Goal: Task Accomplishment & Management: Manage account settings

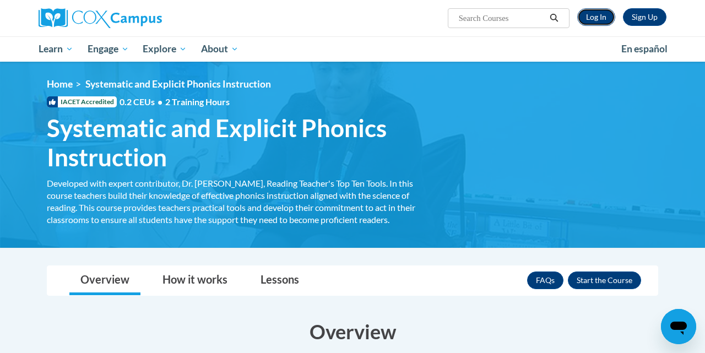
click at [593, 15] on link "Log In" at bounding box center [596, 17] width 38 height 18
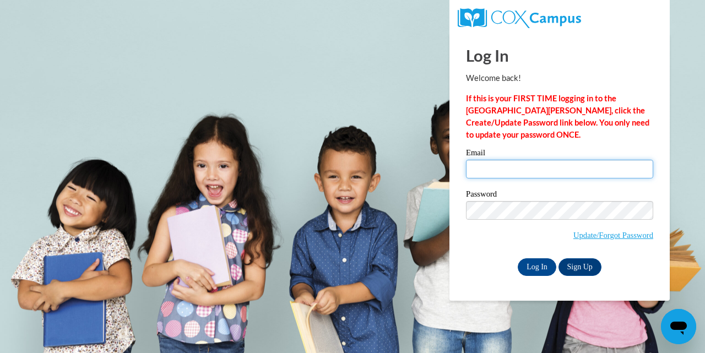
click at [506, 166] on input "Email" at bounding box center [559, 169] width 187 height 19
type input "taradeal6@gmail.com"
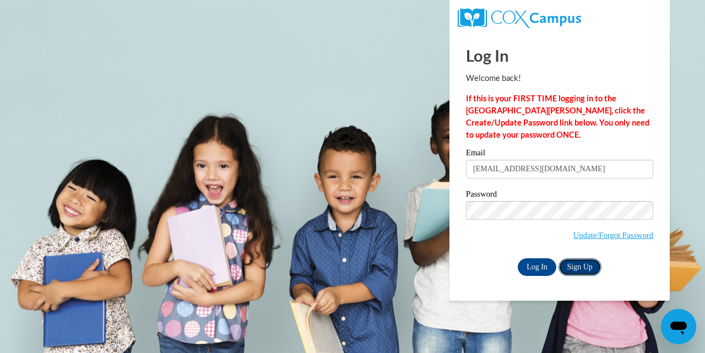
click at [571, 268] on link "Sign Up" at bounding box center [580, 267] width 43 height 18
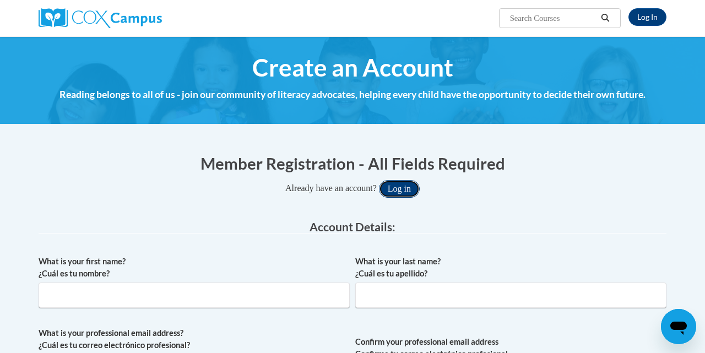
click at [415, 183] on button "Log in" at bounding box center [399, 189] width 41 height 18
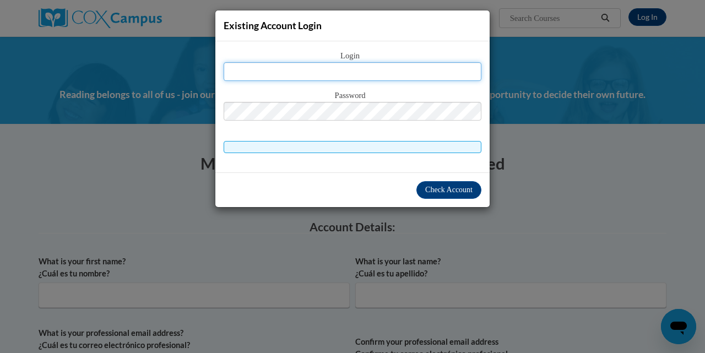
type input "taradeal6@gmail.com"
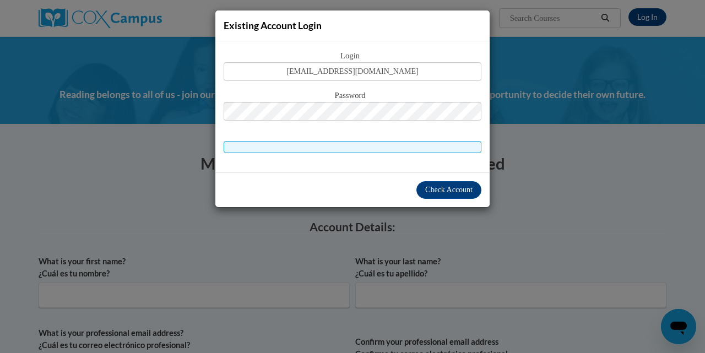
click at [542, 100] on div "Existing Account Login Login taradeal6@gmail.com Password Check Account" at bounding box center [352, 176] width 705 height 353
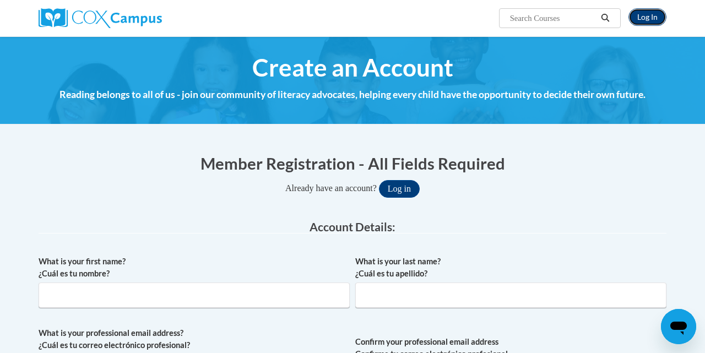
click at [638, 14] on link "Log In" at bounding box center [648, 17] width 38 height 18
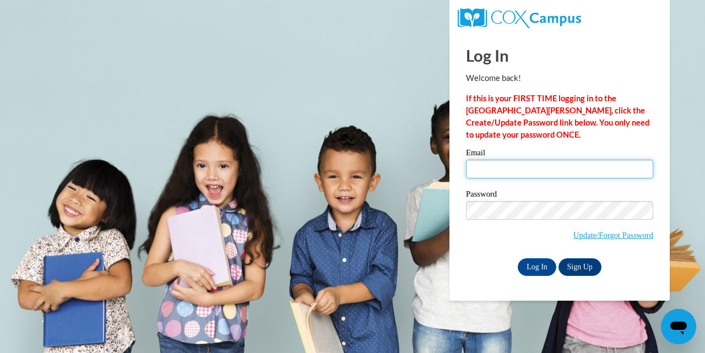
click at [501, 173] on input "Email" at bounding box center [559, 169] width 187 height 19
type input "taradeal6@gmail.com"
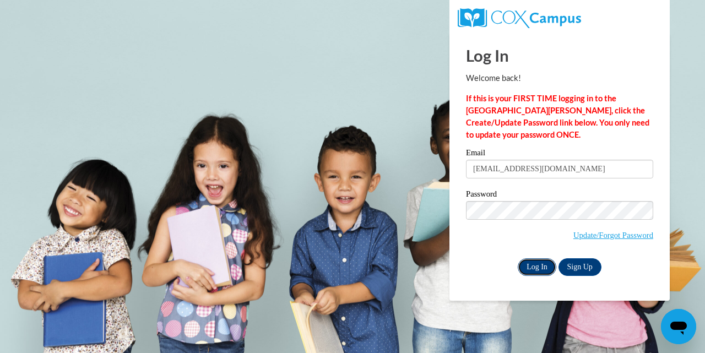
click at [535, 270] on input "Log In" at bounding box center [537, 267] width 39 height 18
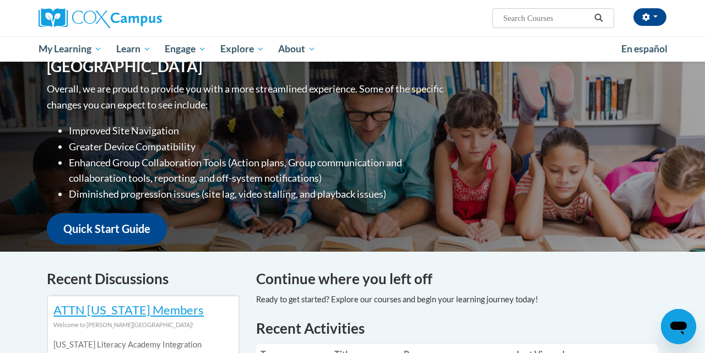
scroll to position [47, 0]
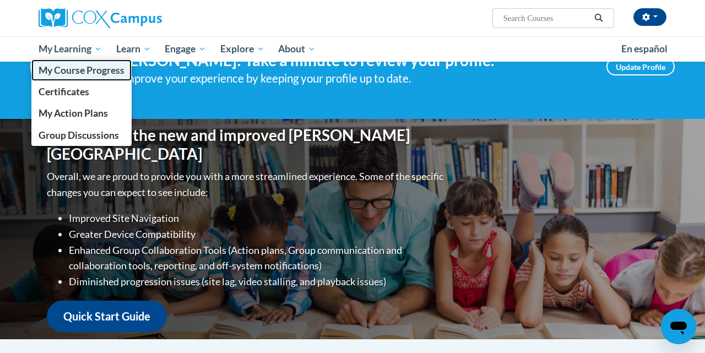
click at [94, 69] on span "My Course Progress" at bounding box center [82, 70] width 86 height 12
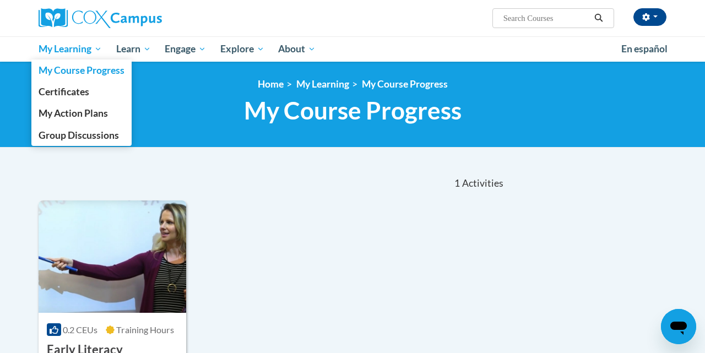
click at [94, 50] on span "My Learning" at bounding box center [70, 48] width 63 height 13
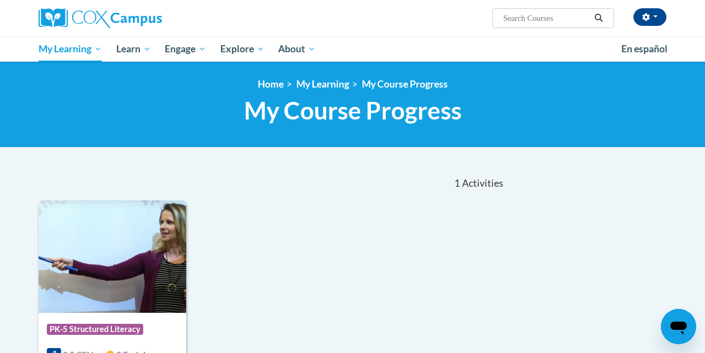
click at [181, 185] on nav "«« « 1-1 » »» 1 Activities CEUs" at bounding box center [272, 183] width 484 height 34
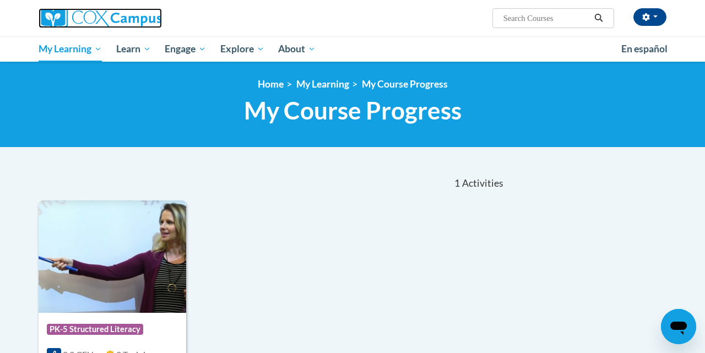
click at [130, 18] on img at bounding box center [100, 18] width 123 height 20
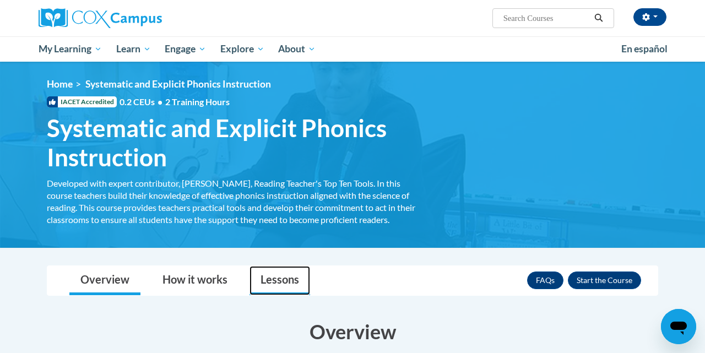
click at [271, 276] on link "Lessons" at bounding box center [280, 280] width 61 height 29
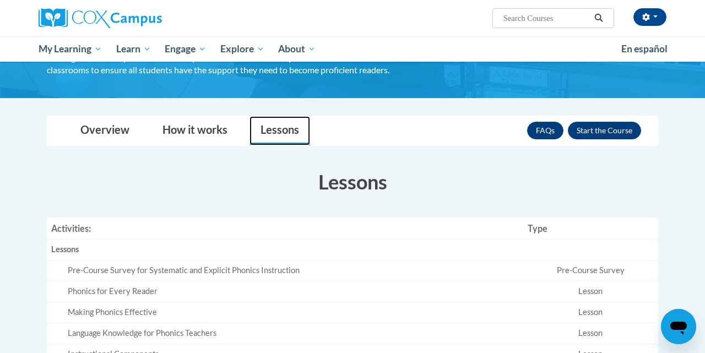
scroll to position [127, 0]
